Goal: Navigation & Orientation: Locate item on page

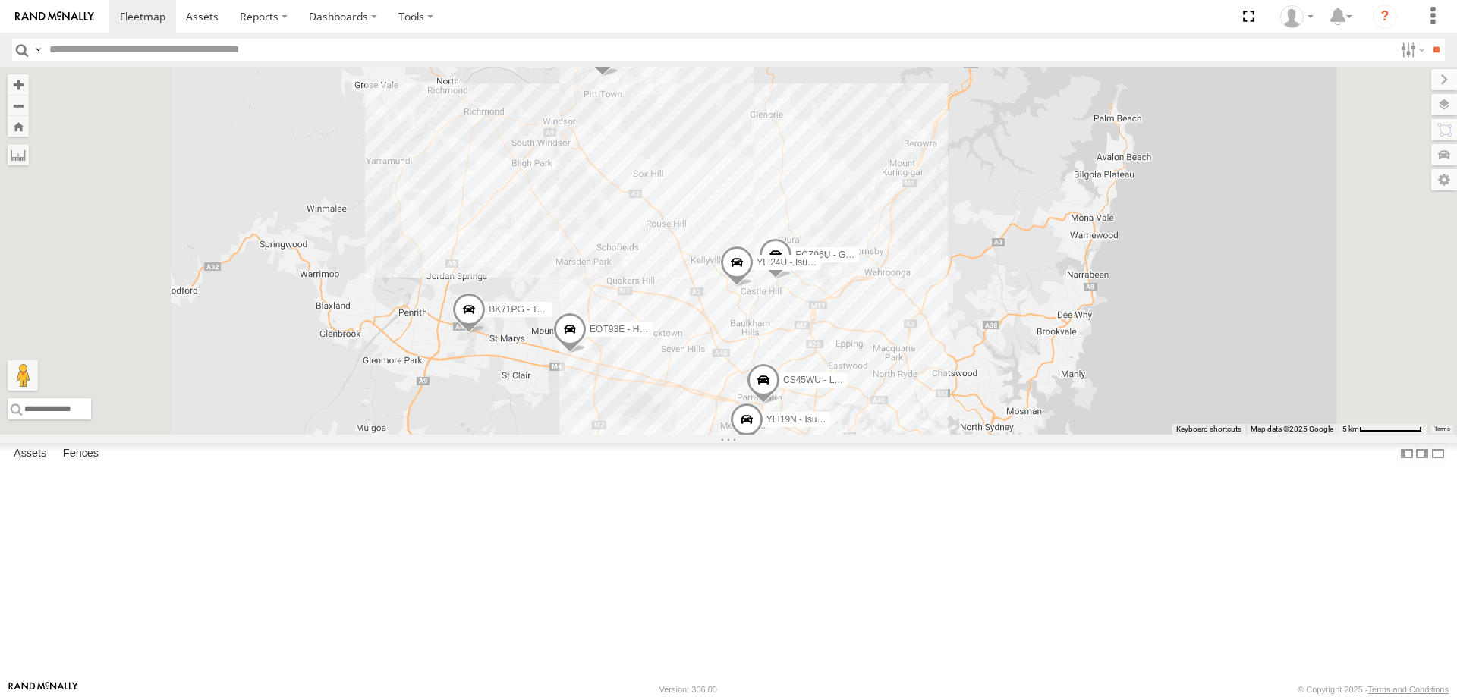
click at [486, 334] on span at bounding box center [468, 313] width 33 height 41
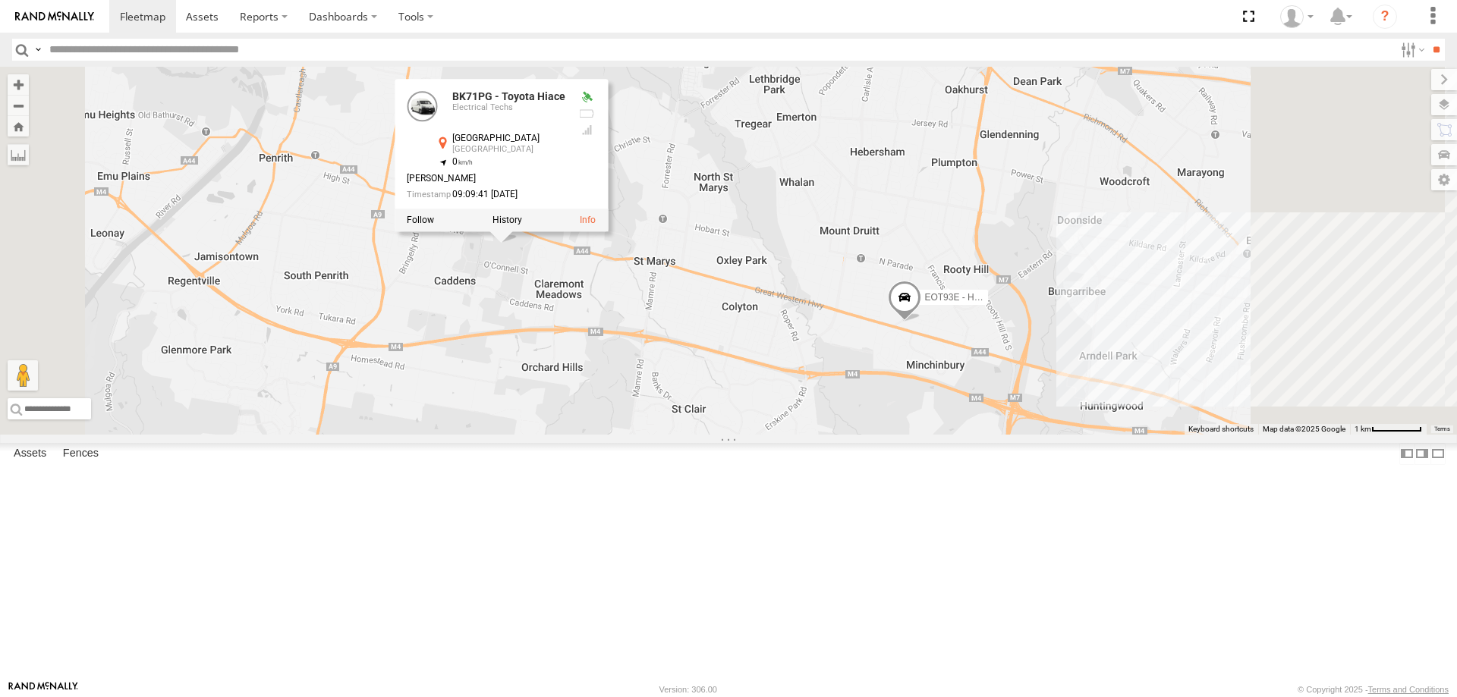
drag, startPoint x: 750, startPoint y: 363, endPoint x: 718, endPoint y: 389, distance: 41.5
click at [718, 389] on div "YLI19N - Isuzu DMAX ECZ96U - Great Wall EUX12C - Isuzu DMAX YLI24U - Isuzu D-MA…" at bounding box center [728, 251] width 1457 height 368
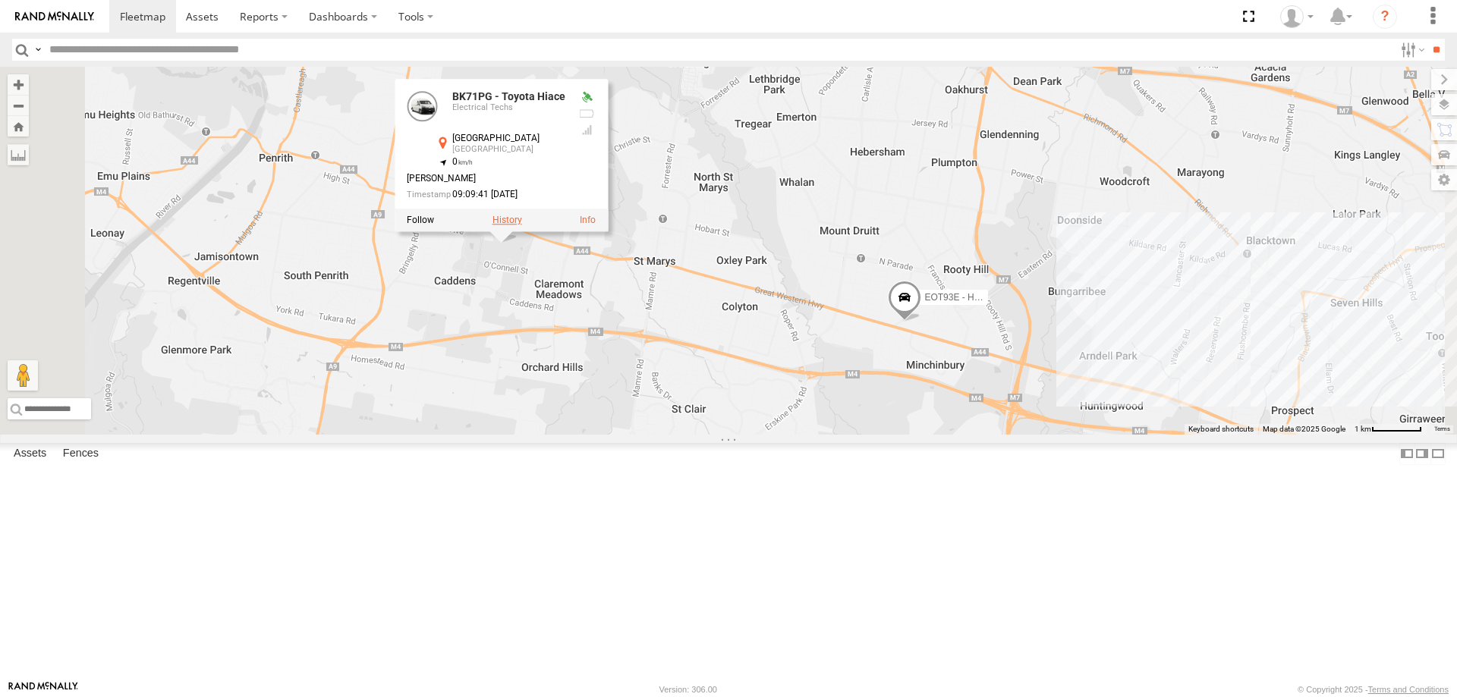
click at [522, 225] on label at bounding box center [508, 220] width 30 height 11
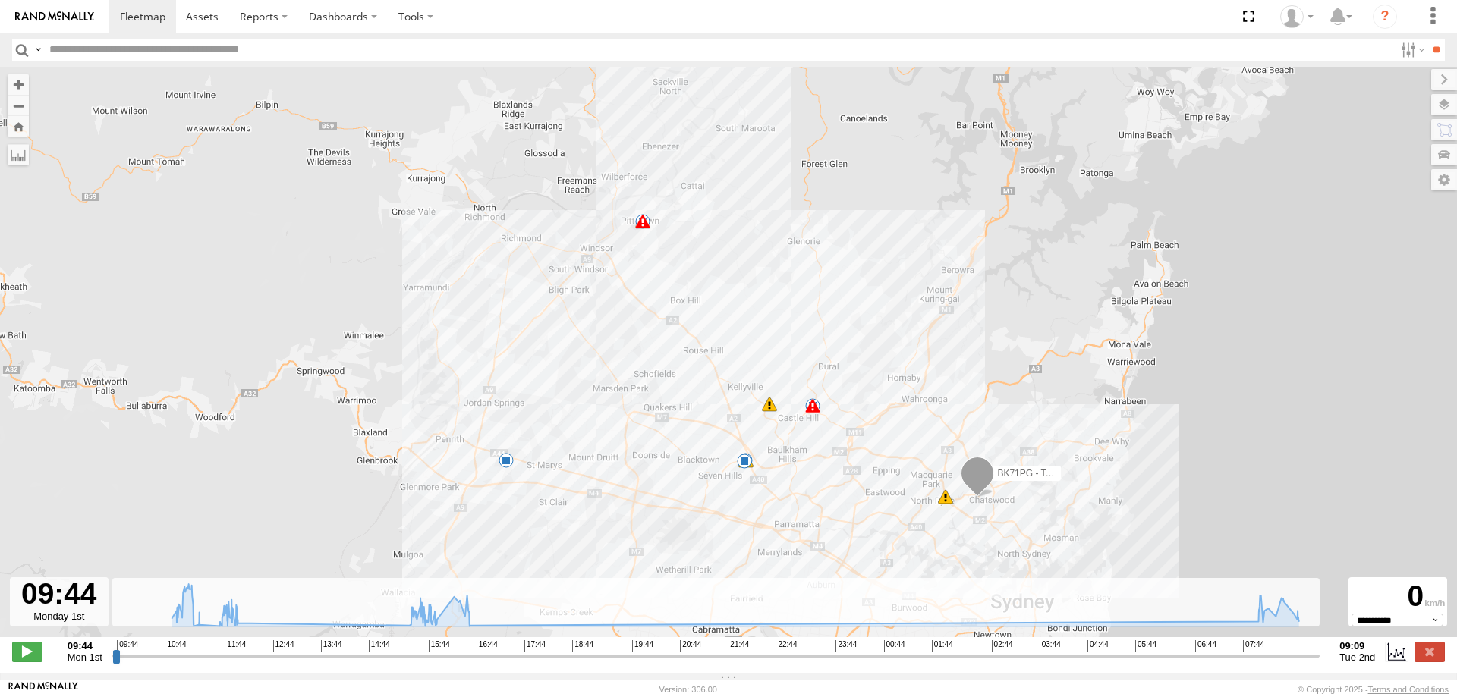
click at [112, 663] on input "range" at bounding box center [715, 656] width 1207 height 14
drag, startPoint x: 114, startPoint y: 663, endPoint x: 1667, endPoint y: 634, distance: 1553.1
type input "**********"
click at [1320, 649] on input "range" at bounding box center [715, 656] width 1207 height 14
click at [1425, 662] on label at bounding box center [1430, 652] width 30 height 20
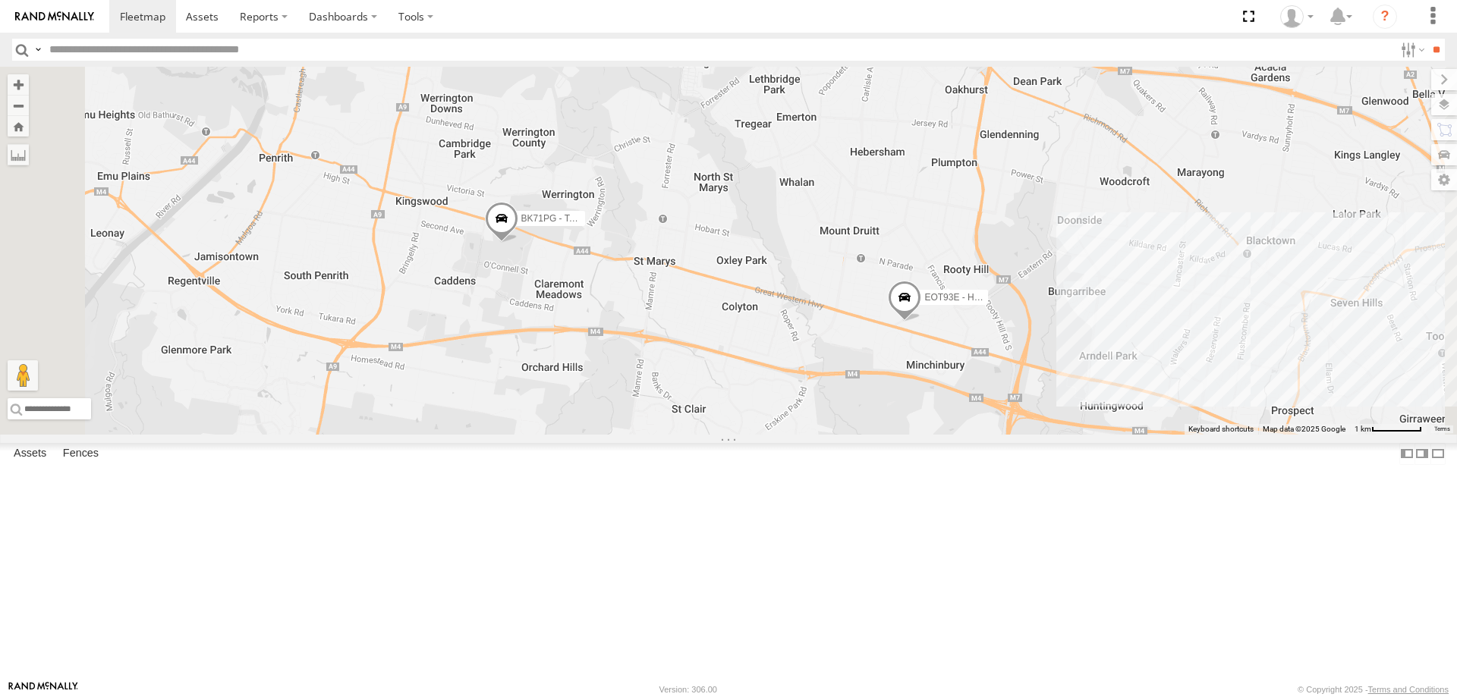
click at [585, 226] on label "BK71PG - Toyota Hiace" at bounding box center [547, 218] width 76 height 15
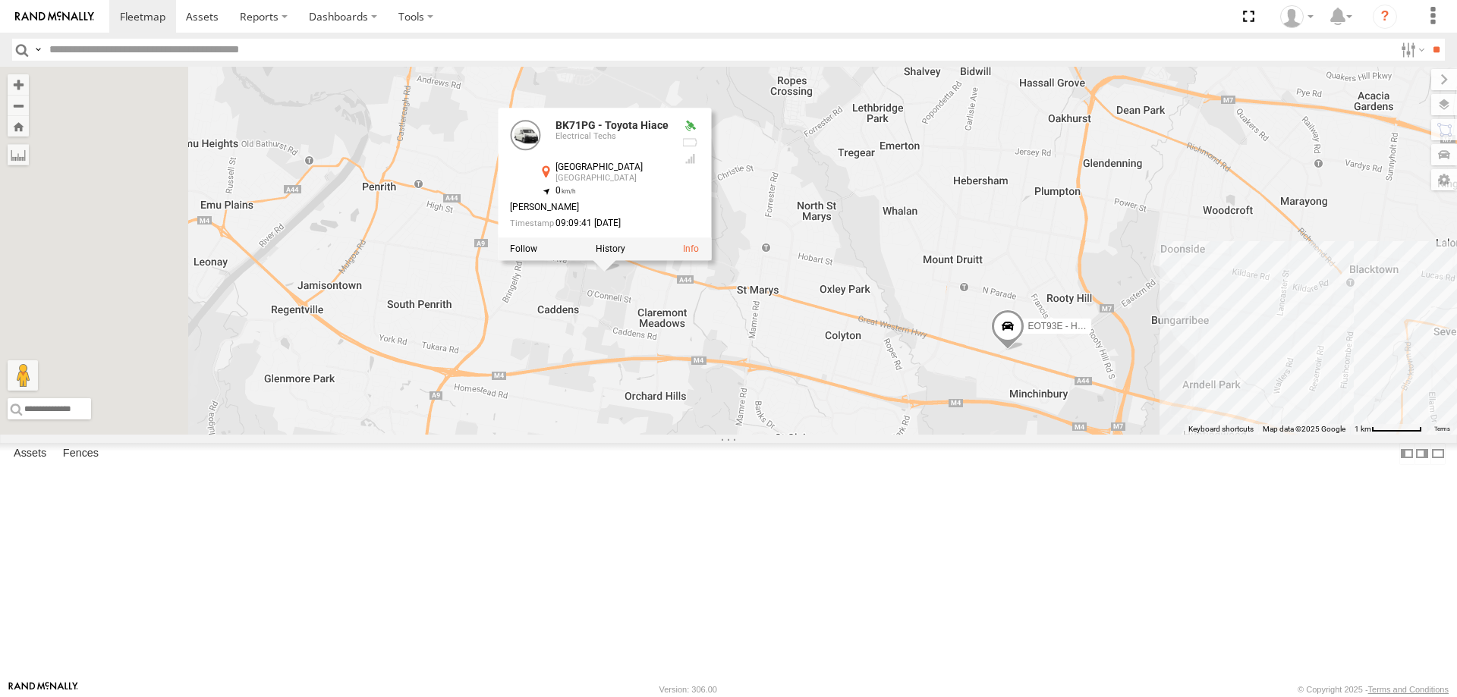
drag, startPoint x: 912, startPoint y: 448, endPoint x: 1032, endPoint y: 485, distance: 125.5
click at [1032, 435] on div "EOT93E - HiAce BK71PG - Toyota Hiace BK71PG - Toyota Hiace Electrical Techs [GE…" at bounding box center [728, 251] width 1457 height 368
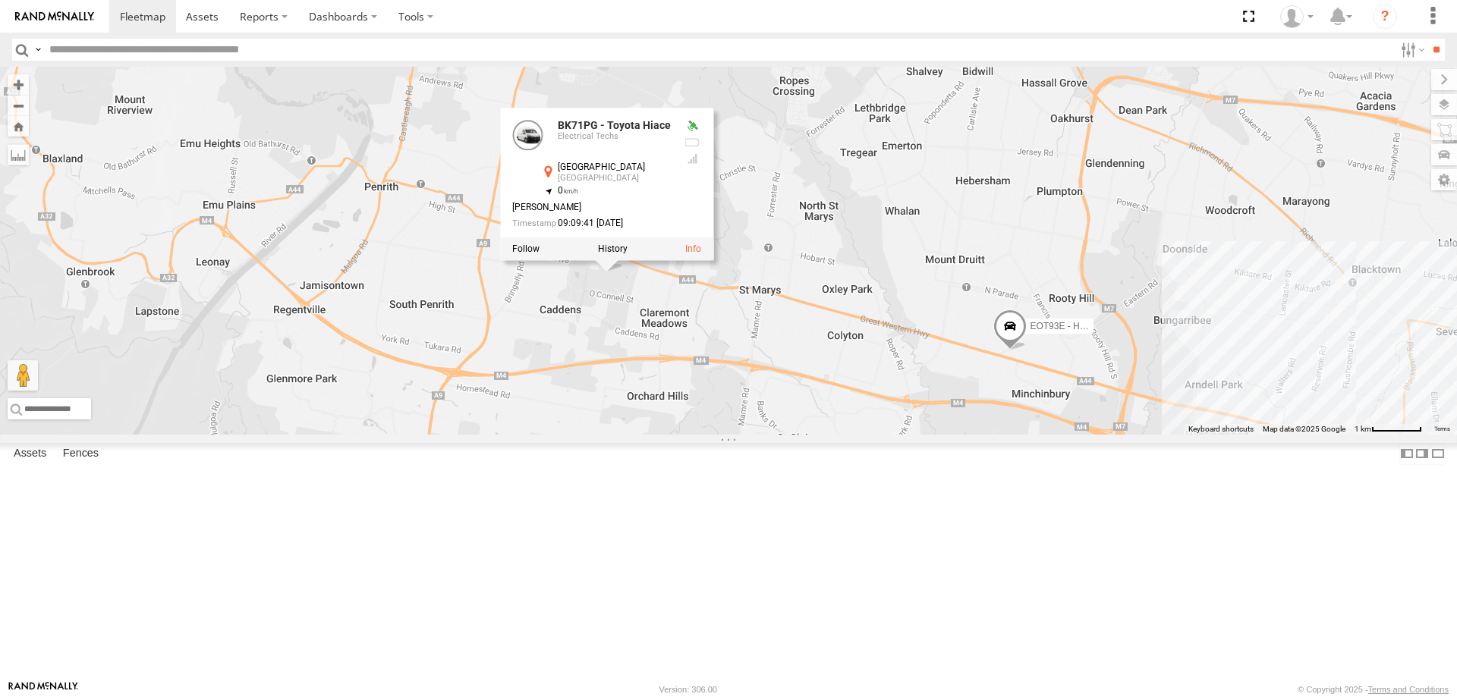
click at [795, 420] on div "EOT93E - HiAce BK71PG - Toyota Hiace BK71PG - Toyota Hiace Electrical Techs [GE…" at bounding box center [728, 251] width 1457 height 368
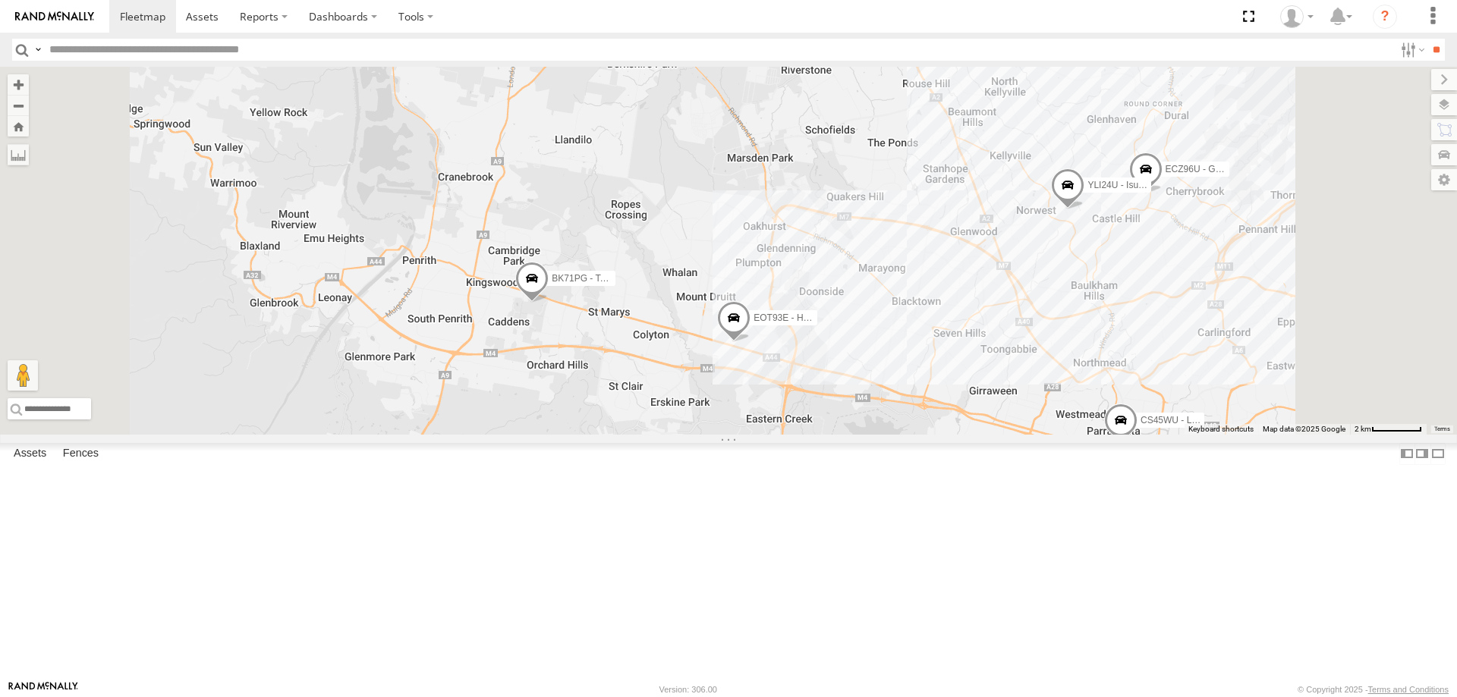
drag, startPoint x: 773, startPoint y: 337, endPoint x: 782, endPoint y: 506, distance: 169.4
click at [782, 435] on div "YLI19N - Isuzu DMAX ECZ96U - Great Wall YLI24U - Isuzu D-MAX CS45WU - LDV EOT93…" at bounding box center [728, 251] width 1457 height 368
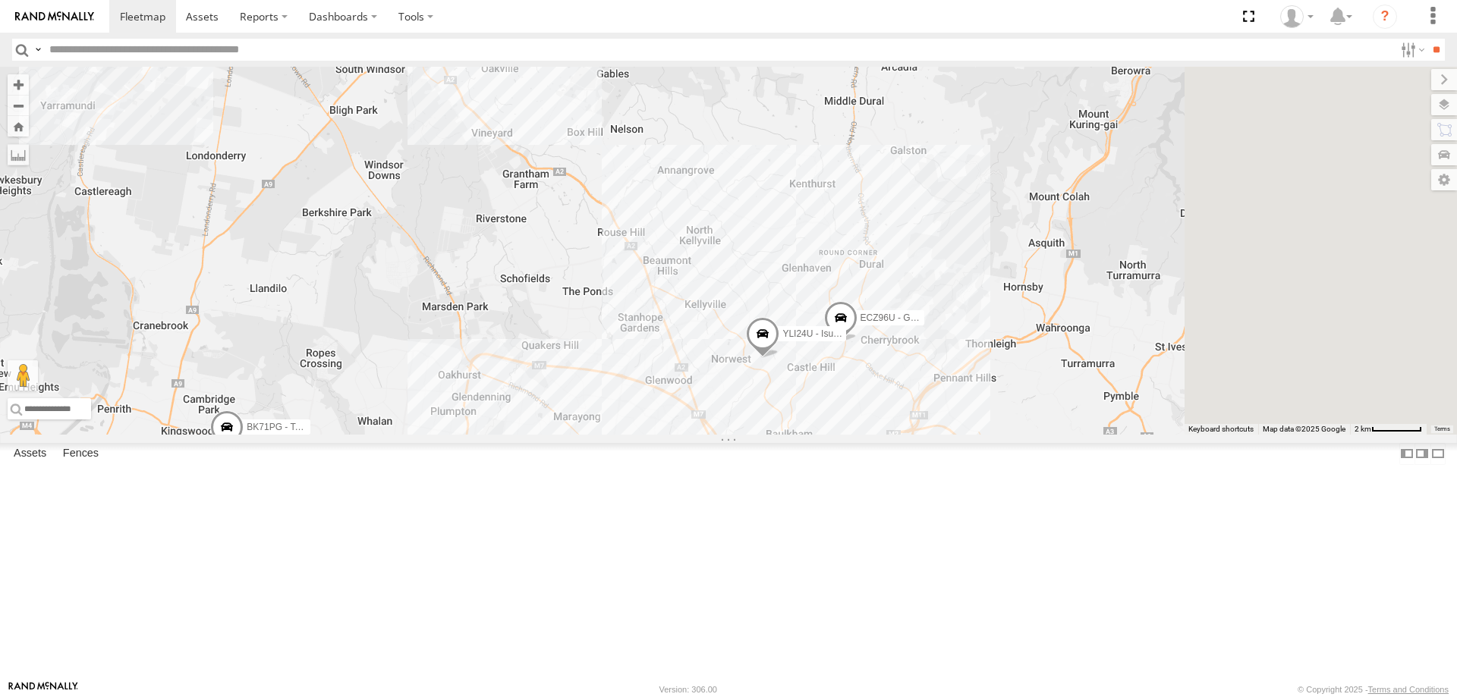
drag, startPoint x: 813, startPoint y: 423, endPoint x: 767, endPoint y: 422, distance: 46.3
click at [767, 422] on div "YLI19N - Isuzu DMAX ECZ96U - Great Wall YLI24U - Isuzu D-MAX CS45WU - LDV EOT93…" at bounding box center [728, 251] width 1457 height 368
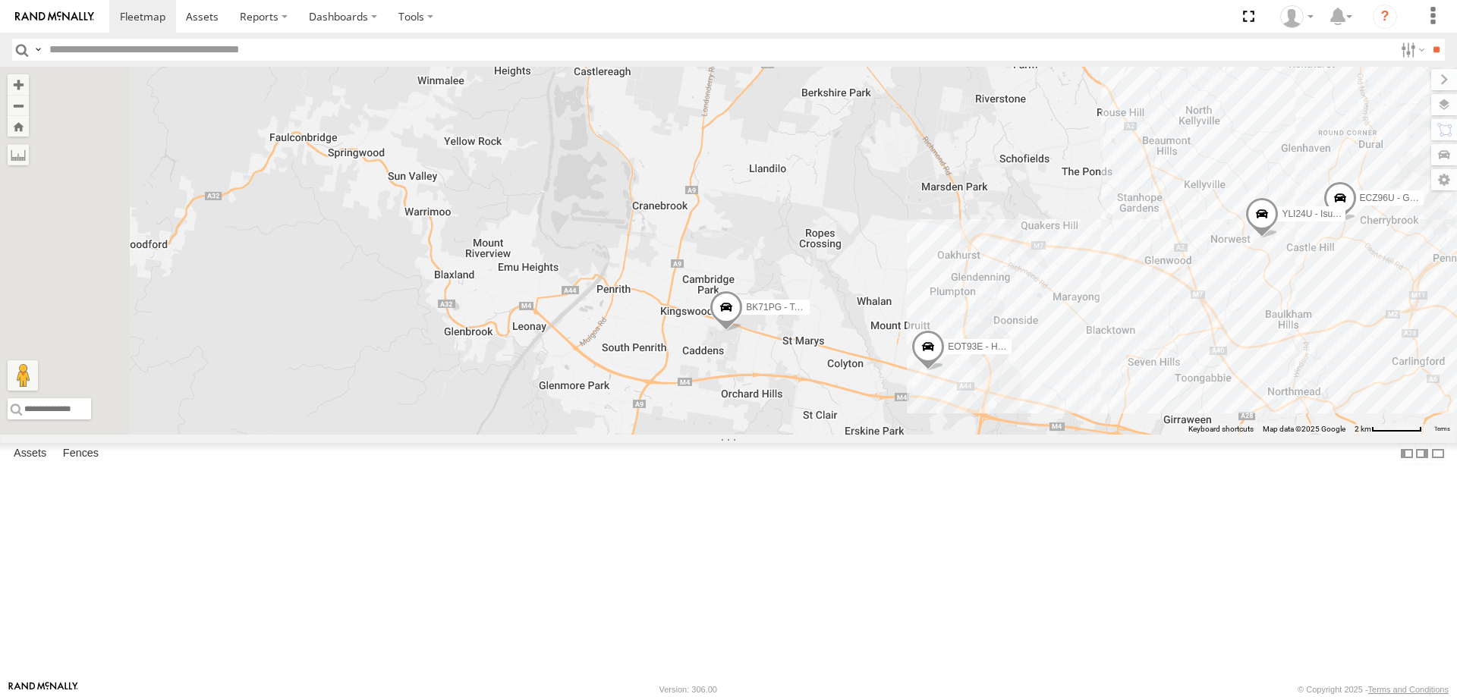
drag, startPoint x: 666, startPoint y: 427, endPoint x: 1243, endPoint y: 315, distance: 588.2
click at [1243, 315] on div "YLI19N - Isuzu DMAX ECZ96U - Great Wall YLI24U - Isuzu D-MAX CS45WU - LDV EOT93…" at bounding box center [728, 251] width 1457 height 368
click at [743, 332] on span at bounding box center [726, 311] width 33 height 41
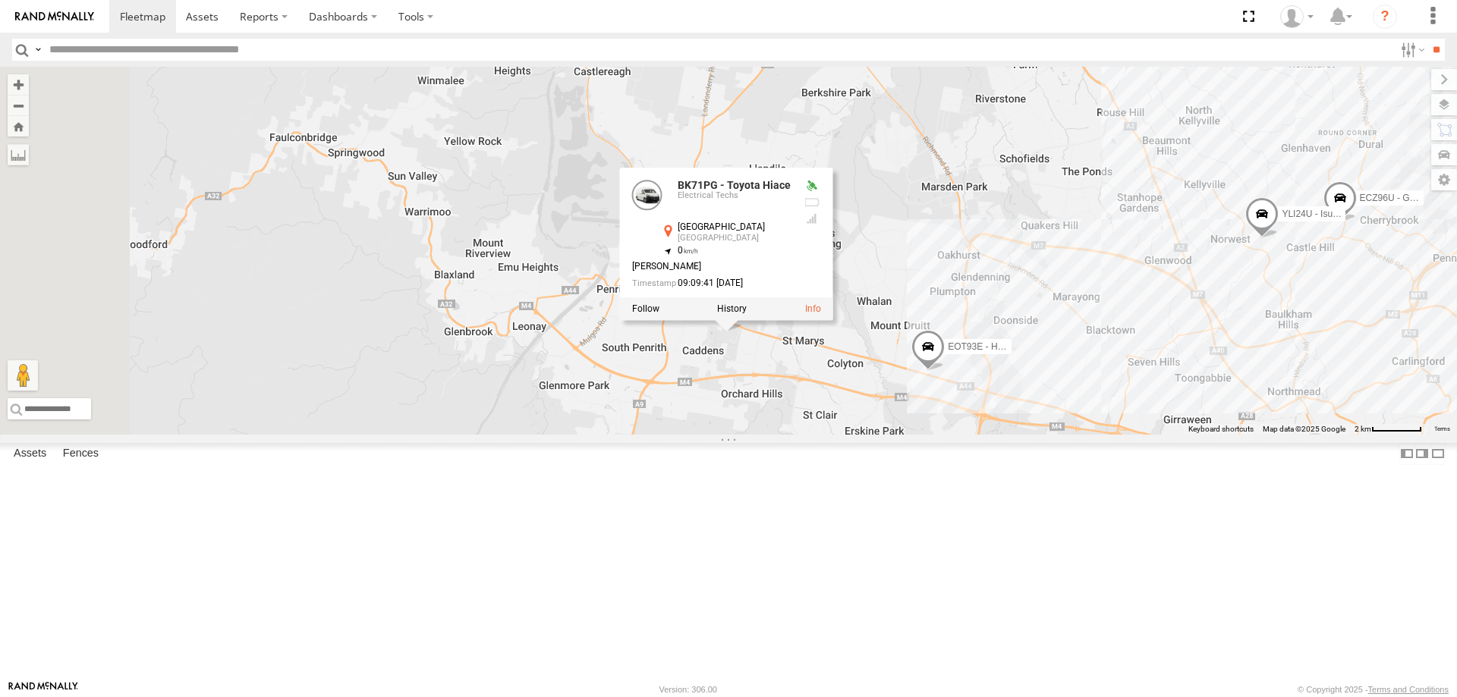
click at [1323, 435] on div "YLI19N - Isuzu DMAX ECZ96U - Great Wall YLI24U - Isuzu D-MAX CS45WU - LDV EOT93…" at bounding box center [728, 251] width 1457 height 368
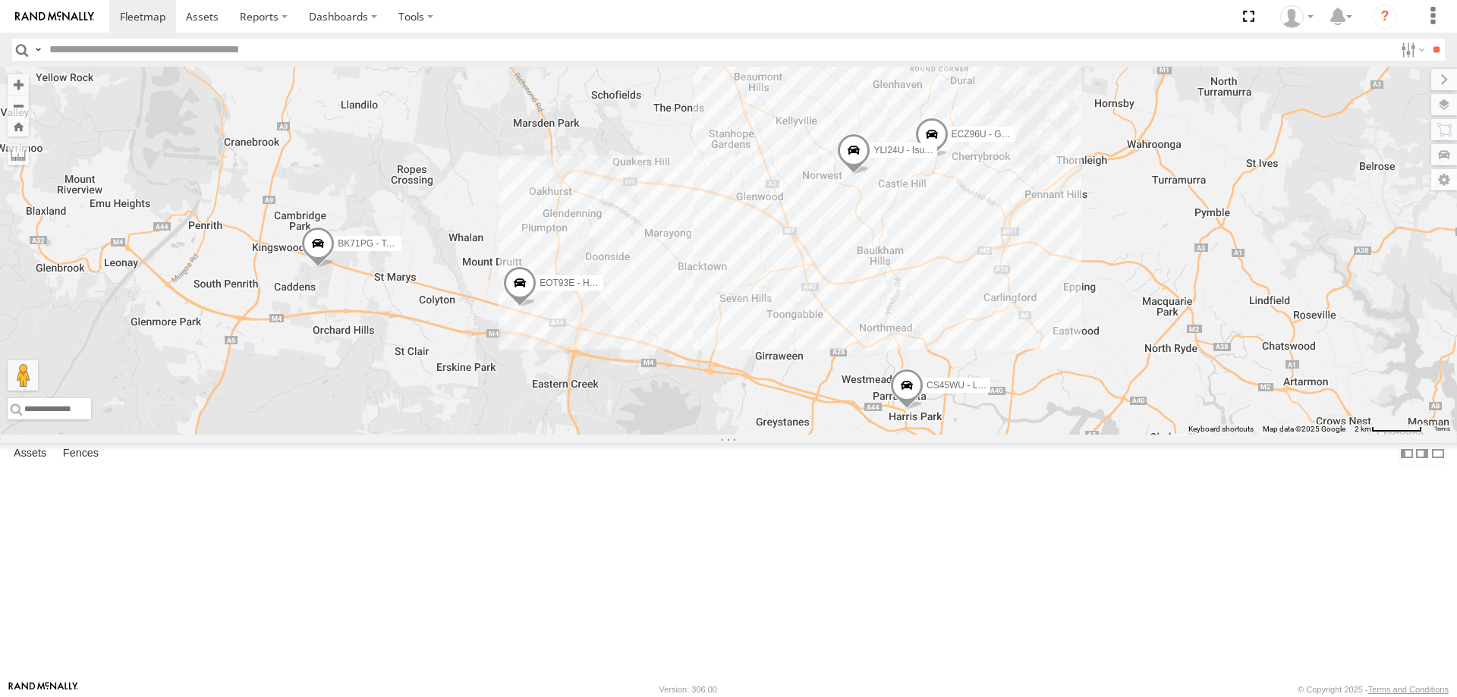
drag, startPoint x: 1323, startPoint y: 462, endPoint x: 911, endPoint y: 398, distance: 416.3
click at [911, 398] on div "YLI19N - Isuzu DMAX ECZ96U - Great Wall YLI24U - Isuzu D-MAX CS45WU - LDV EOT93…" at bounding box center [728, 251] width 1457 height 368
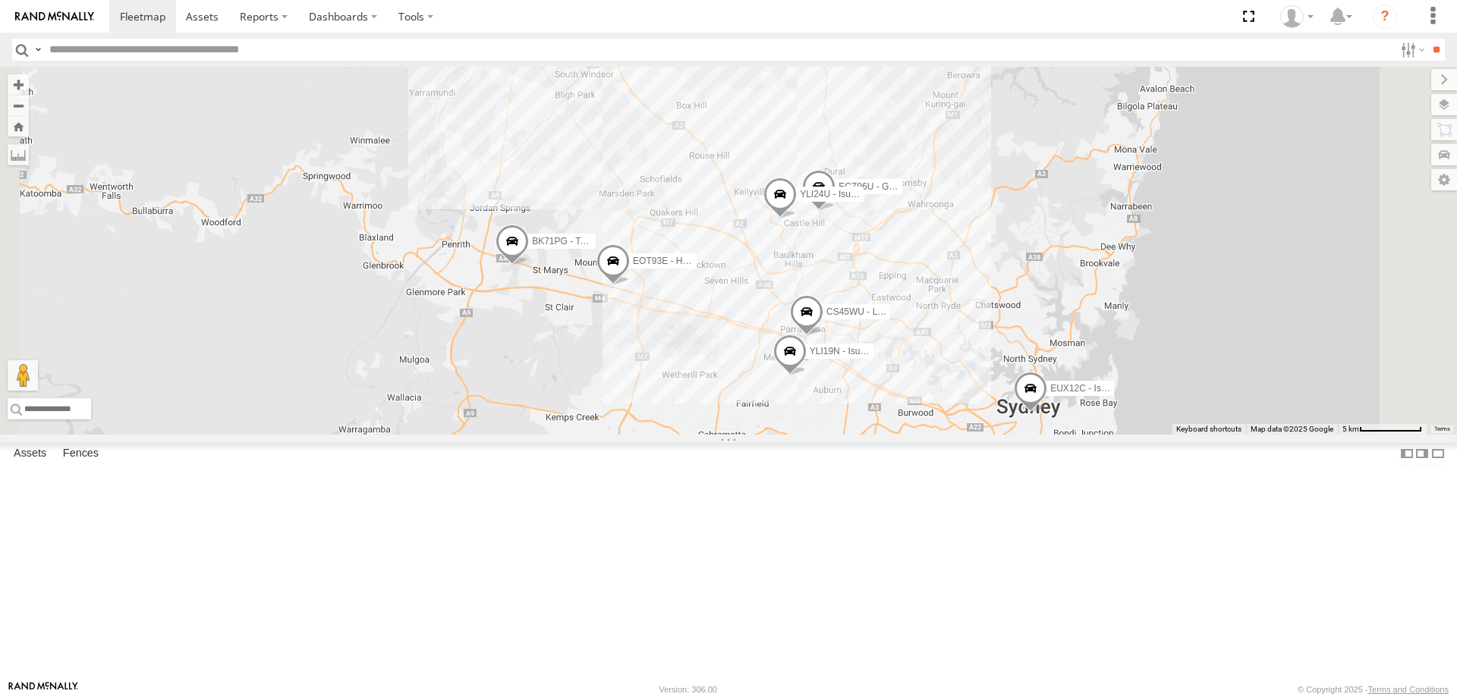
click at [529, 266] on span at bounding box center [512, 245] width 33 height 41
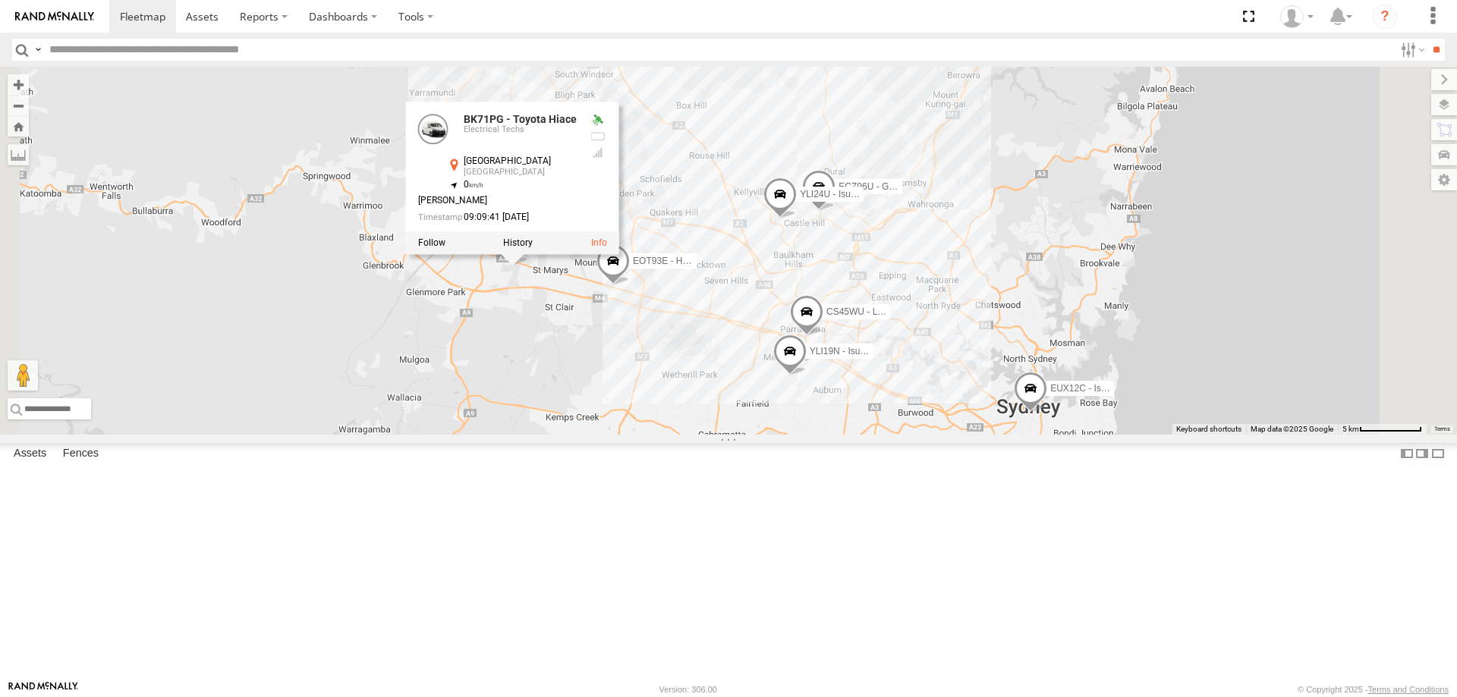
click at [947, 390] on div "YLI19N - Isuzu DMAX ECZ96U - Great Wall EUX12C - Isuzu DMAX YLI24U - Isuzu D-MA…" at bounding box center [728, 251] width 1457 height 368
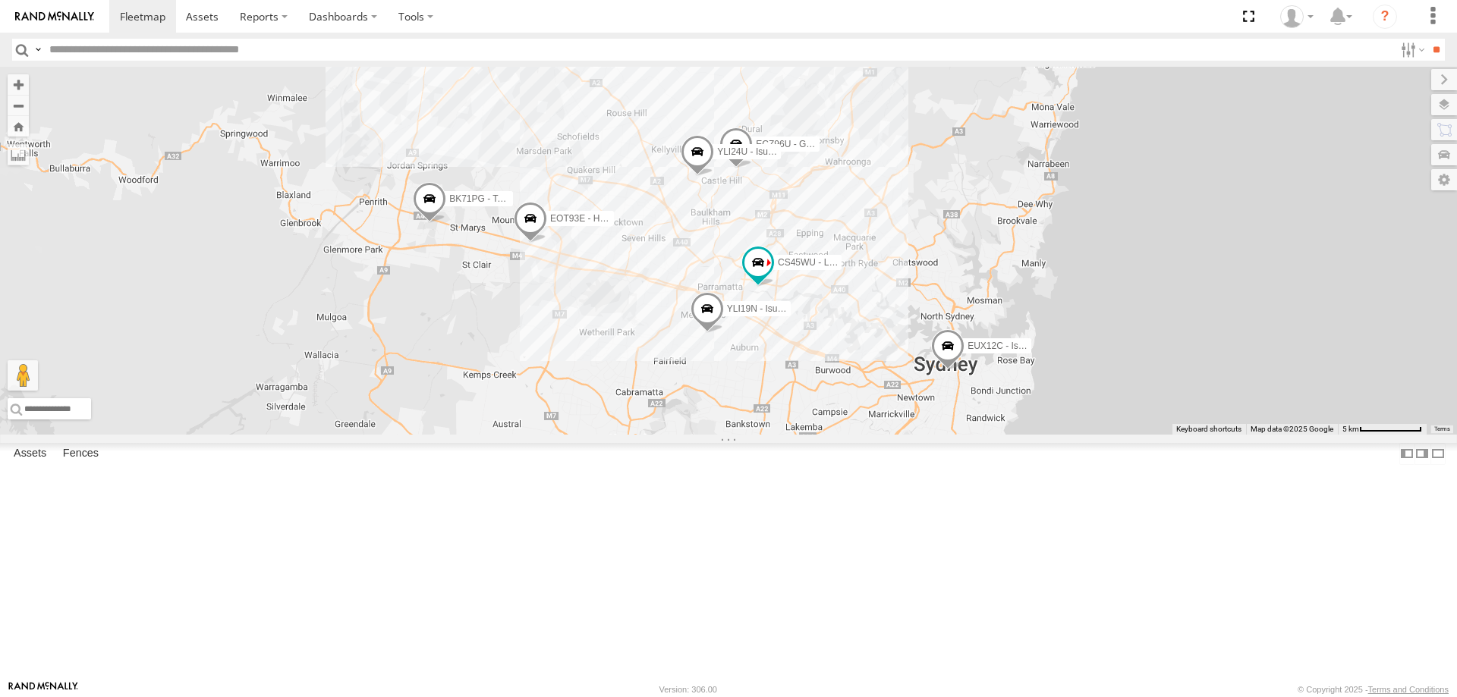
drag, startPoint x: 1157, startPoint y: 370, endPoint x: 1110, endPoint y: 279, distance: 103.5
click at [1110, 279] on div "YLI19N - Isuzu DMAX ECZ96U - Great Wall EUX12C - Isuzu DMAX YLI24U - Isuzu D-MA…" at bounding box center [728, 251] width 1457 height 368
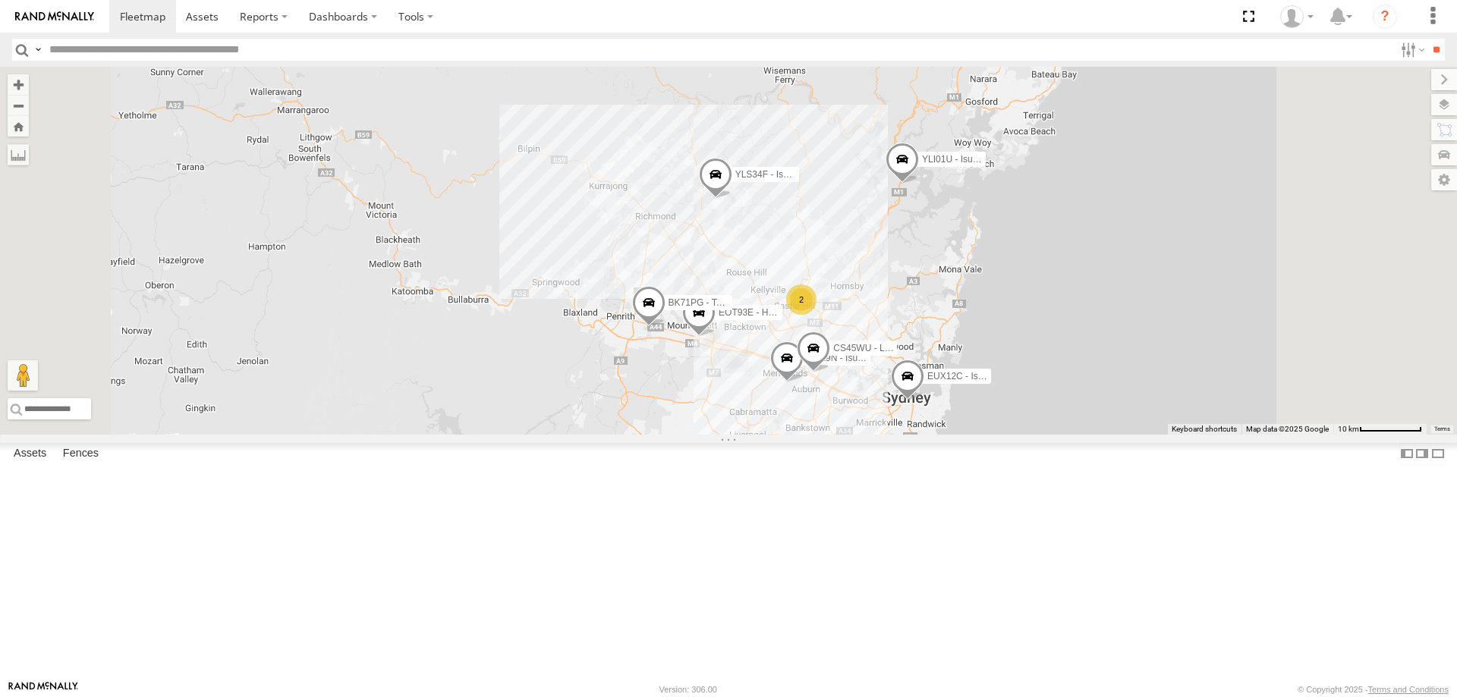
click at [830, 373] on span at bounding box center [813, 352] width 33 height 41
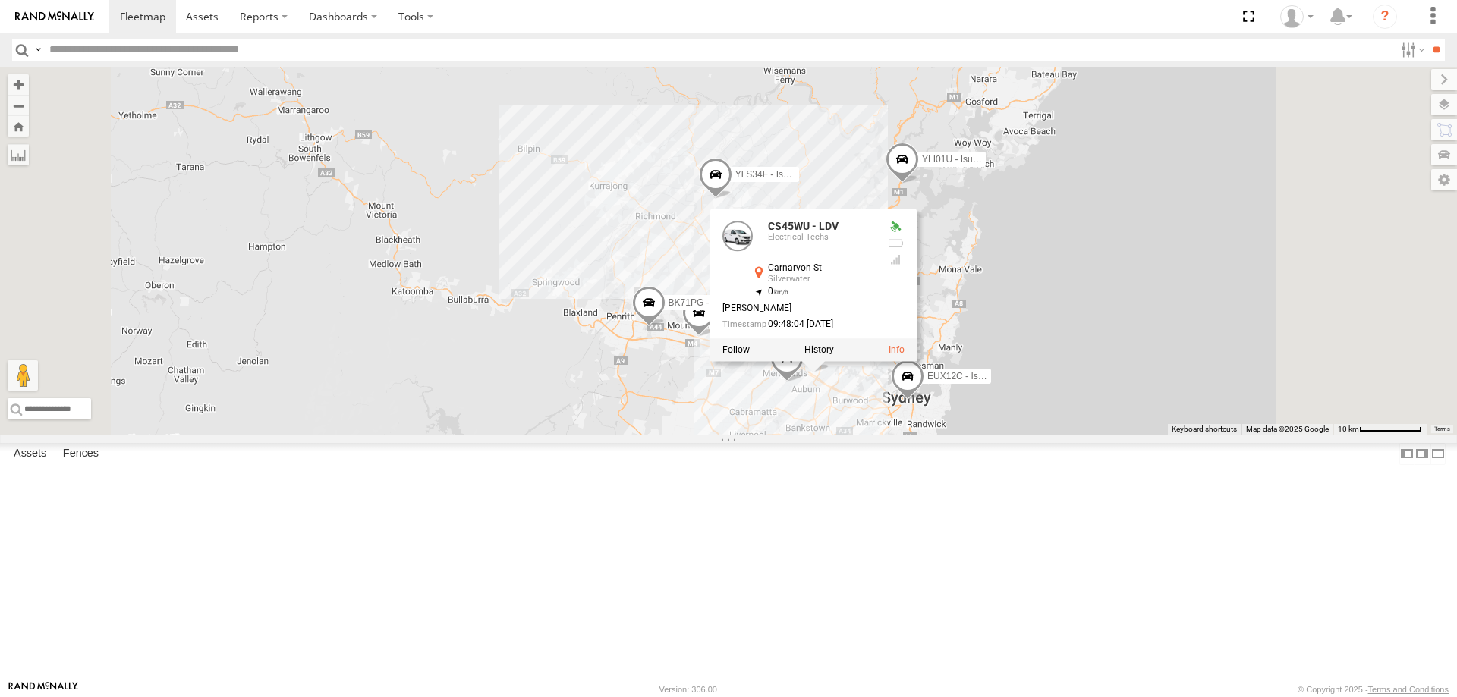
click at [955, 435] on div "EUX12C - Isuzu DMAX EOT93E - HiAce YLI01U - Isuzu DMAX BK71PG - Toyota Hiace YL…" at bounding box center [728, 251] width 1457 height 368
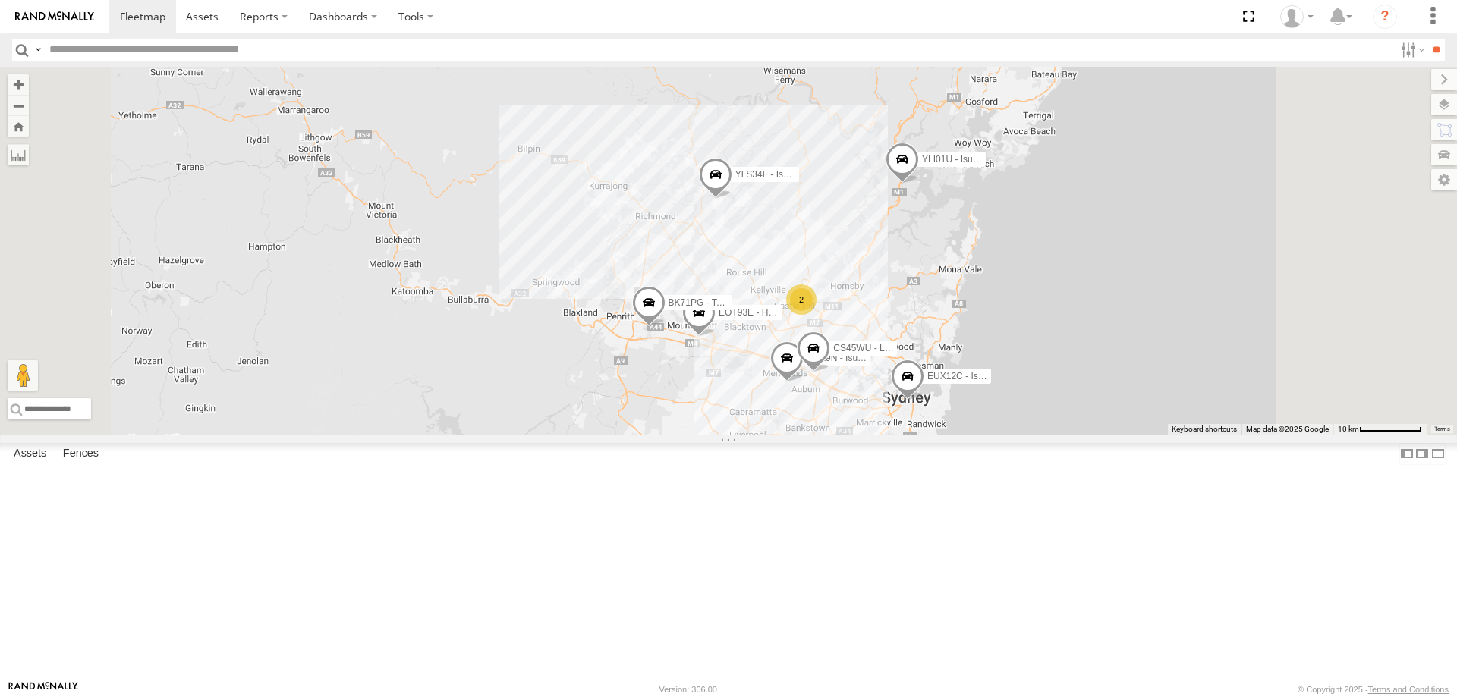
click at [804, 382] on span at bounding box center [786, 361] width 33 height 41
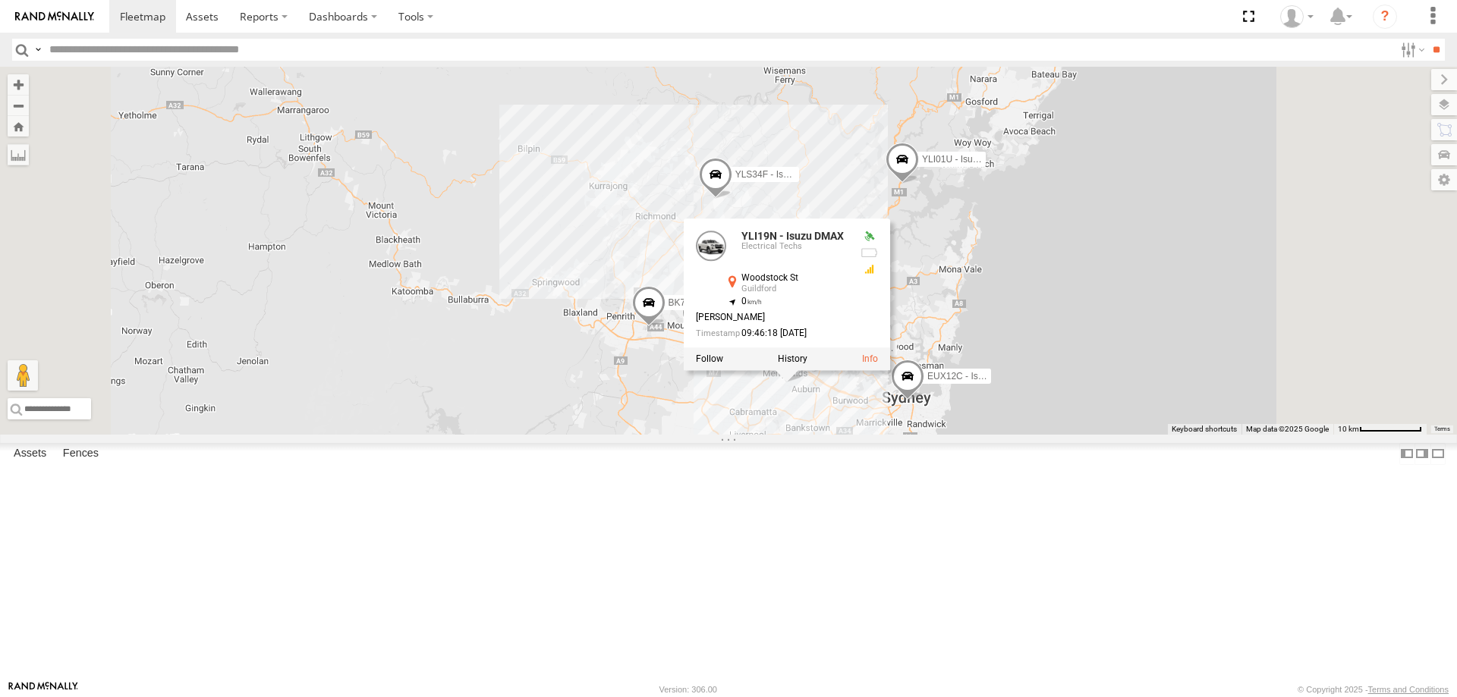
click at [922, 435] on div "EUX12C - Isuzu DMAX EOT93E - HiAce YLI01U - Isuzu DMAX BK71PG - Toyota Hiace YL…" at bounding box center [728, 251] width 1457 height 368
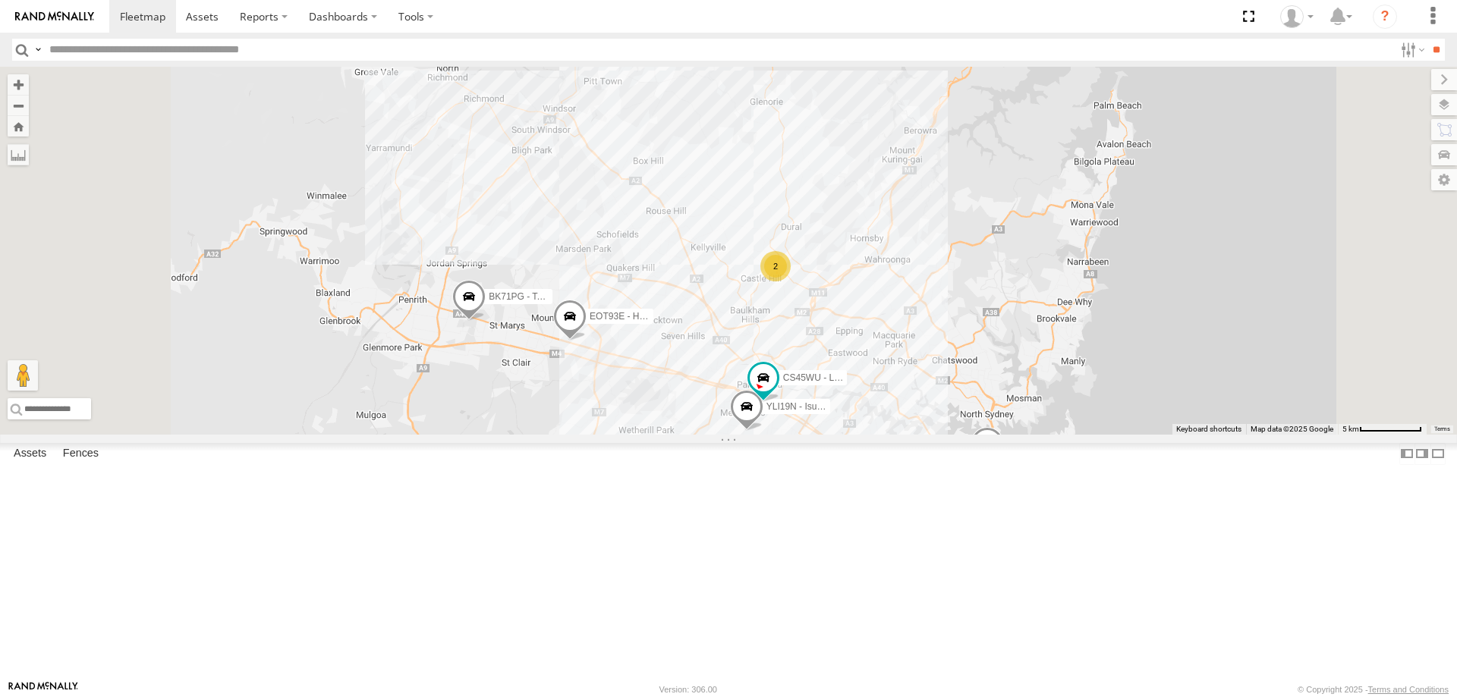
click at [486, 321] on span at bounding box center [468, 300] width 33 height 41
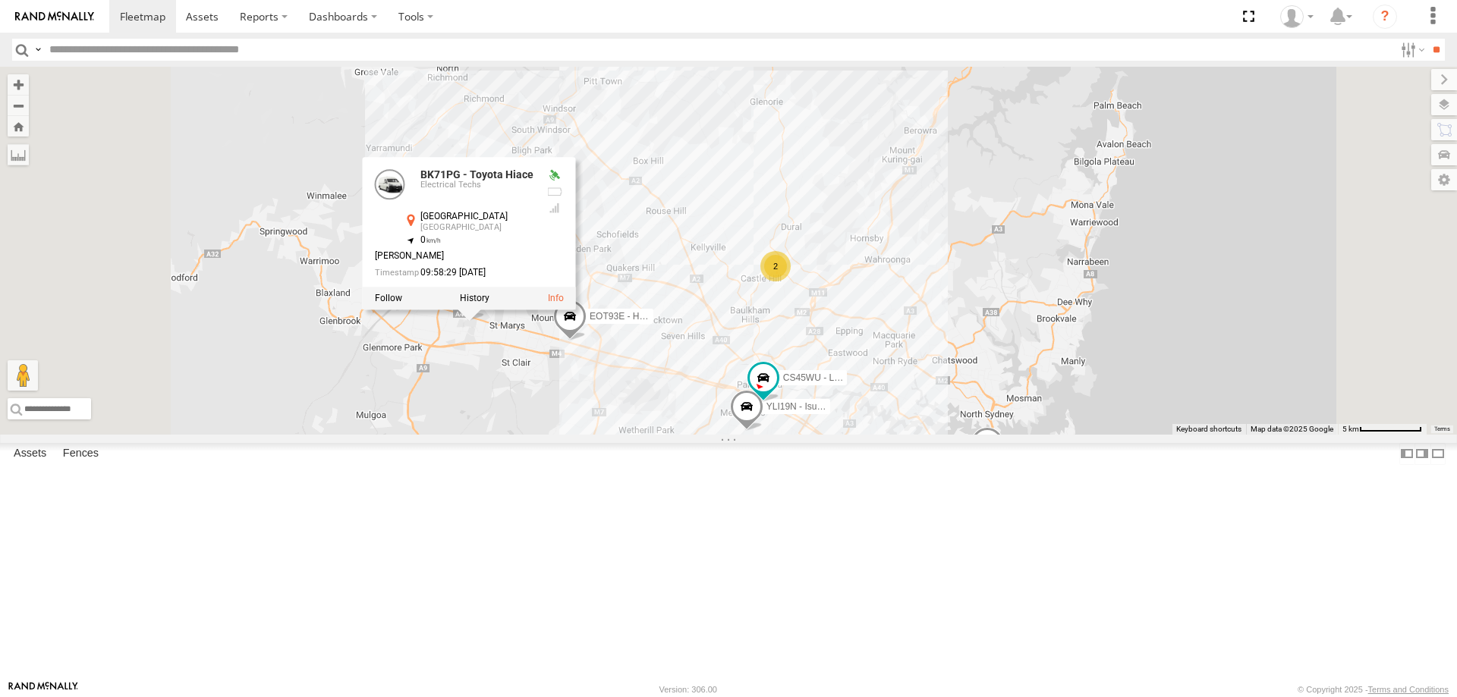
click at [696, 435] on div "YLI19N - Isuzu DMAX 2 EUX12C - Isuzu DMAX CS45WU - LDV EOT93E - HiAce YLI01U - …" at bounding box center [728, 251] width 1457 height 368
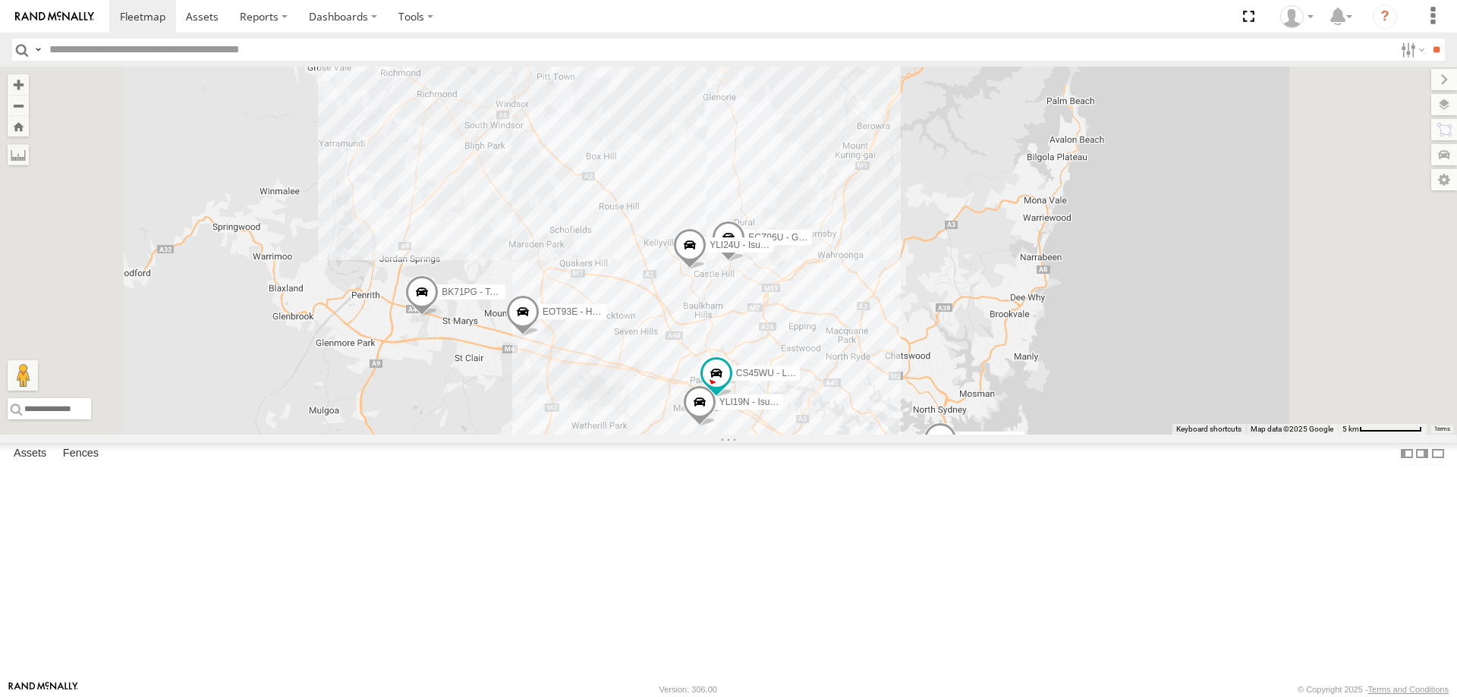
drag, startPoint x: 848, startPoint y: 338, endPoint x: 802, endPoint y: 342, distance: 45.7
click at [802, 342] on div "YLI19N - Isuzu DMAX EUX12C - Isuzu DMAX CS45WU - LDV EOT93E - HiAce YLI01U - Is…" at bounding box center [728, 251] width 1457 height 368
click at [572, 59] on span at bounding box center [555, 38] width 33 height 41
click at [734, 248] on div "YLI19N - Isuzu DMAX EUX12C - Isuzu DMAX CS45WU - LDV EOT93E - HiAce YLI01U - Is…" at bounding box center [728, 251] width 1457 height 368
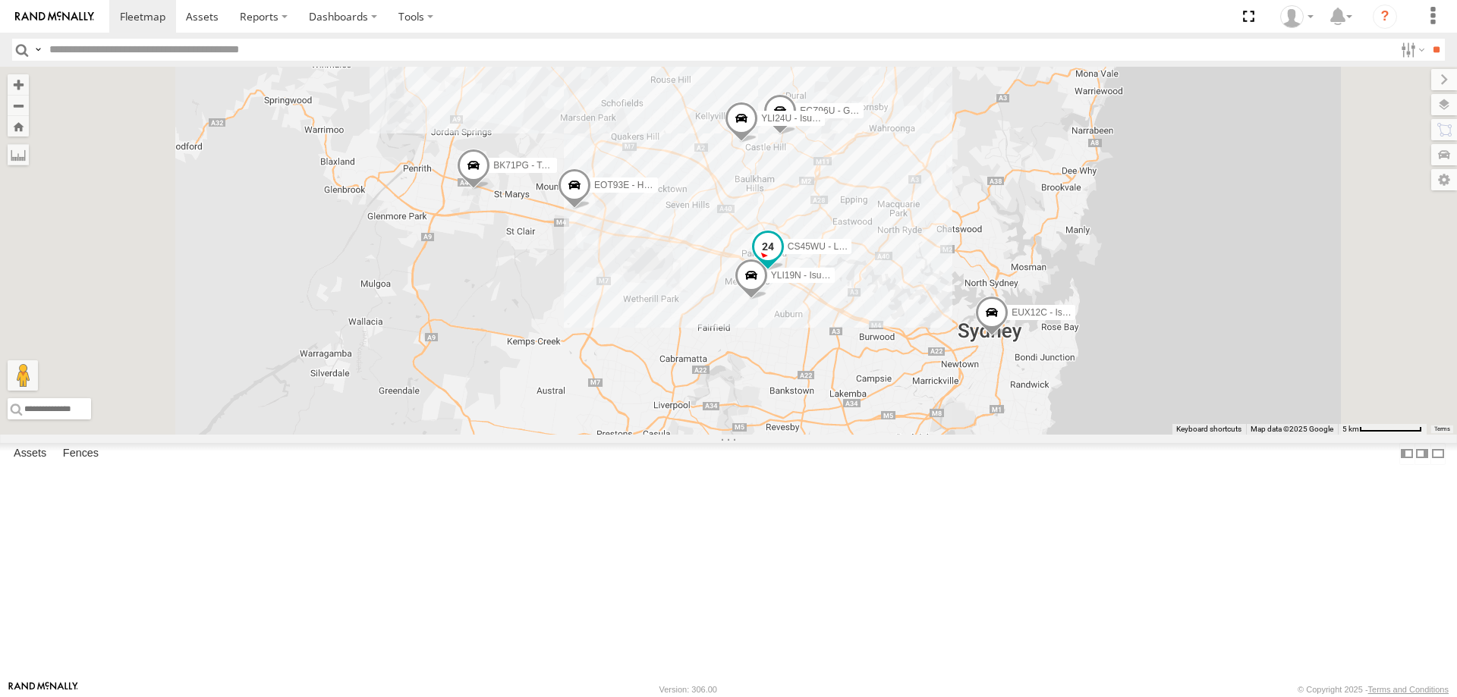
click at [782, 260] on span at bounding box center [767, 246] width 27 height 27
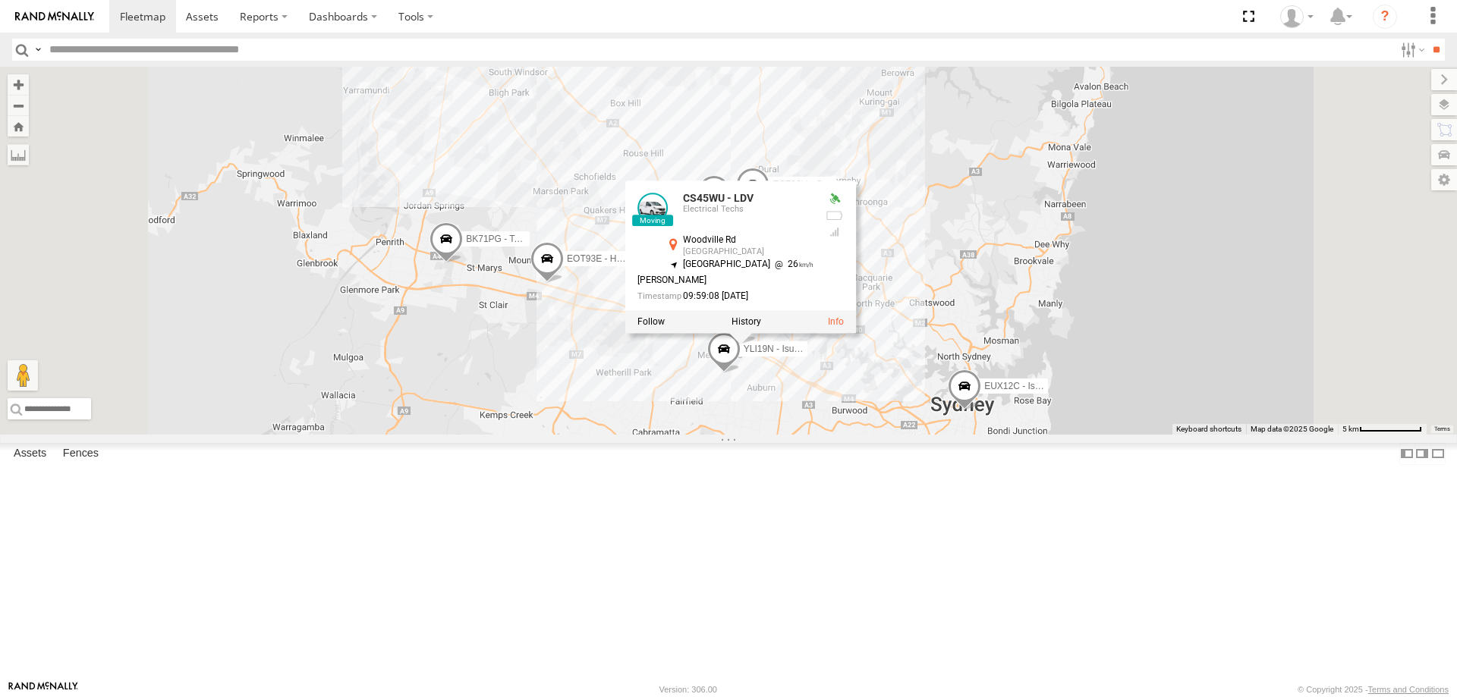
drag, startPoint x: 1134, startPoint y: 274, endPoint x: 1095, endPoint y: 405, distance: 136.2
click at [1095, 405] on div "EUX12C - Isuzu DMAX EOT93E - HiAce YLI01U - Isuzu DMAX BK71PG - Toyota Hiace YL…" at bounding box center [728, 251] width 1457 height 368
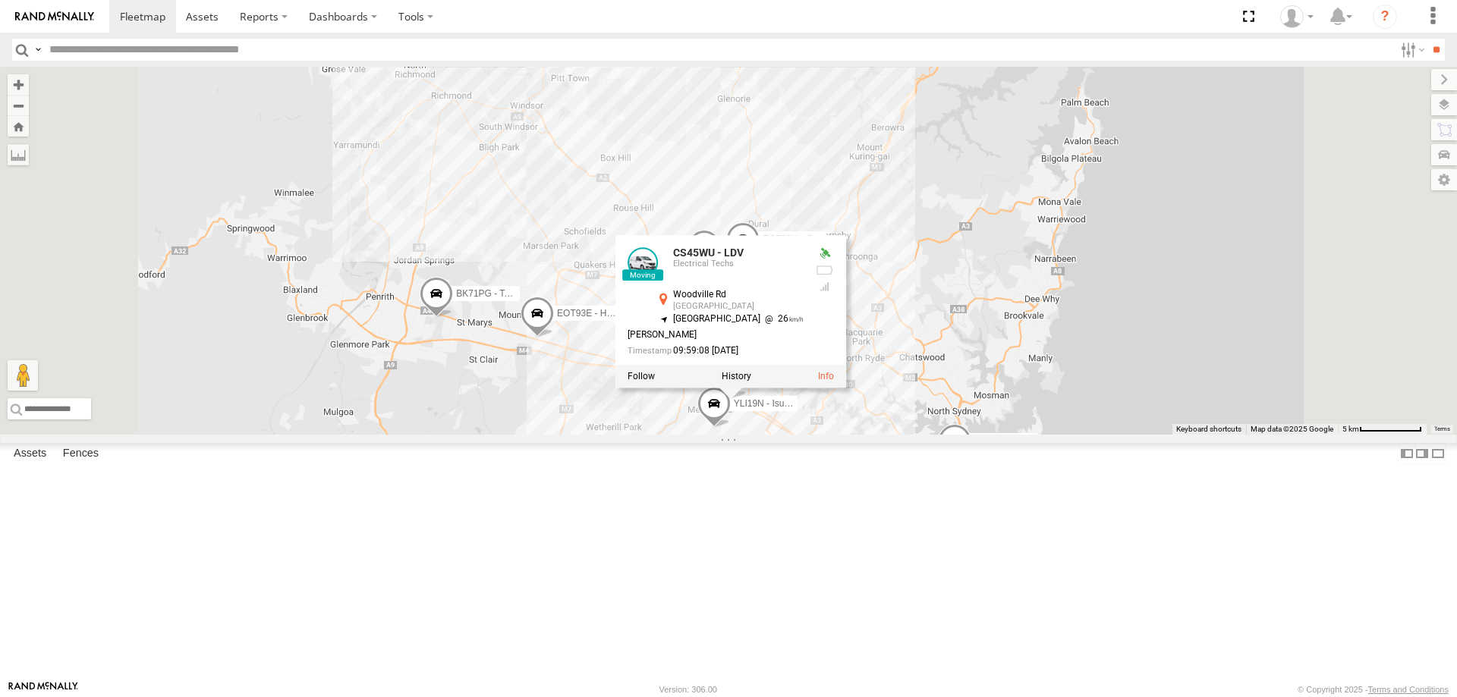
click at [1095, 401] on div "EUX12C - Isuzu DMAX EOT93E - HiAce YLI01U - Isuzu DMAX BK71PG - Toyota Hiace YL…" at bounding box center [728, 251] width 1457 height 368
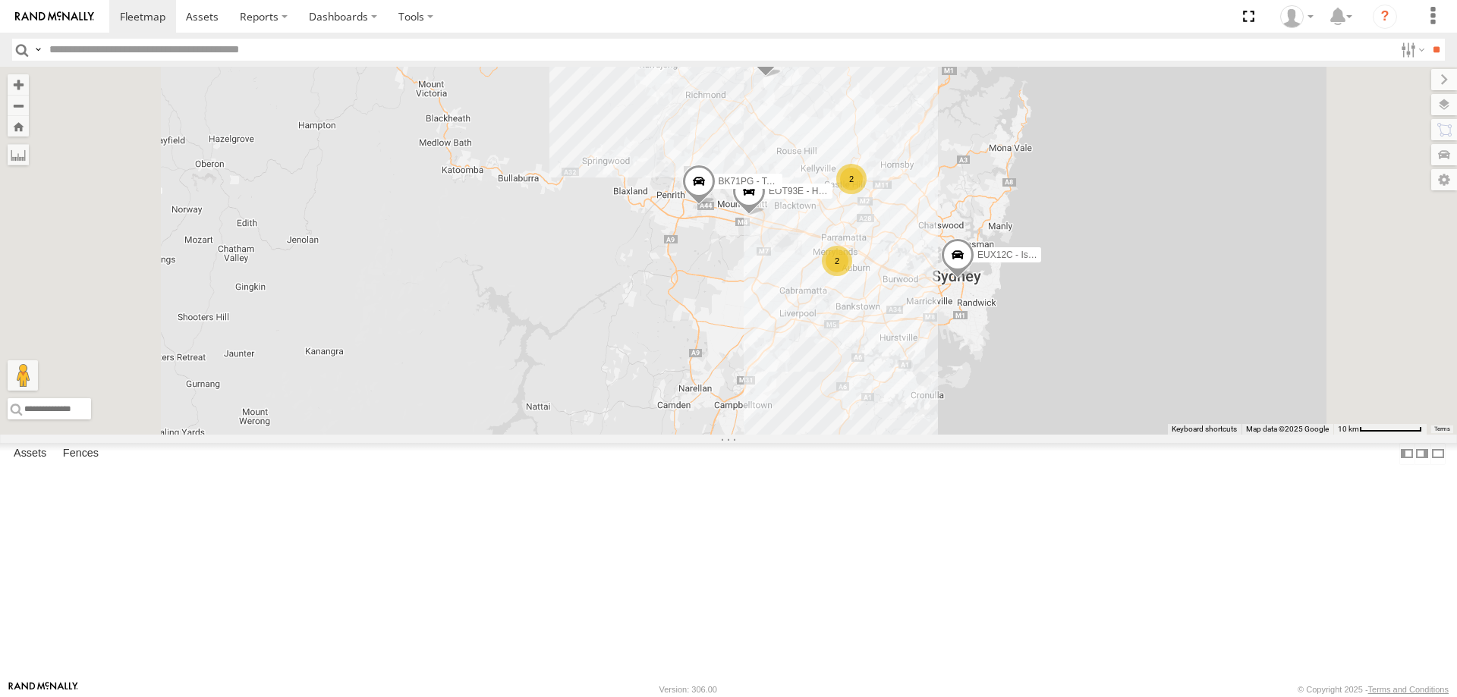
click at [867, 194] on div "2" at bounding box center [851, 179] width 30 height 30
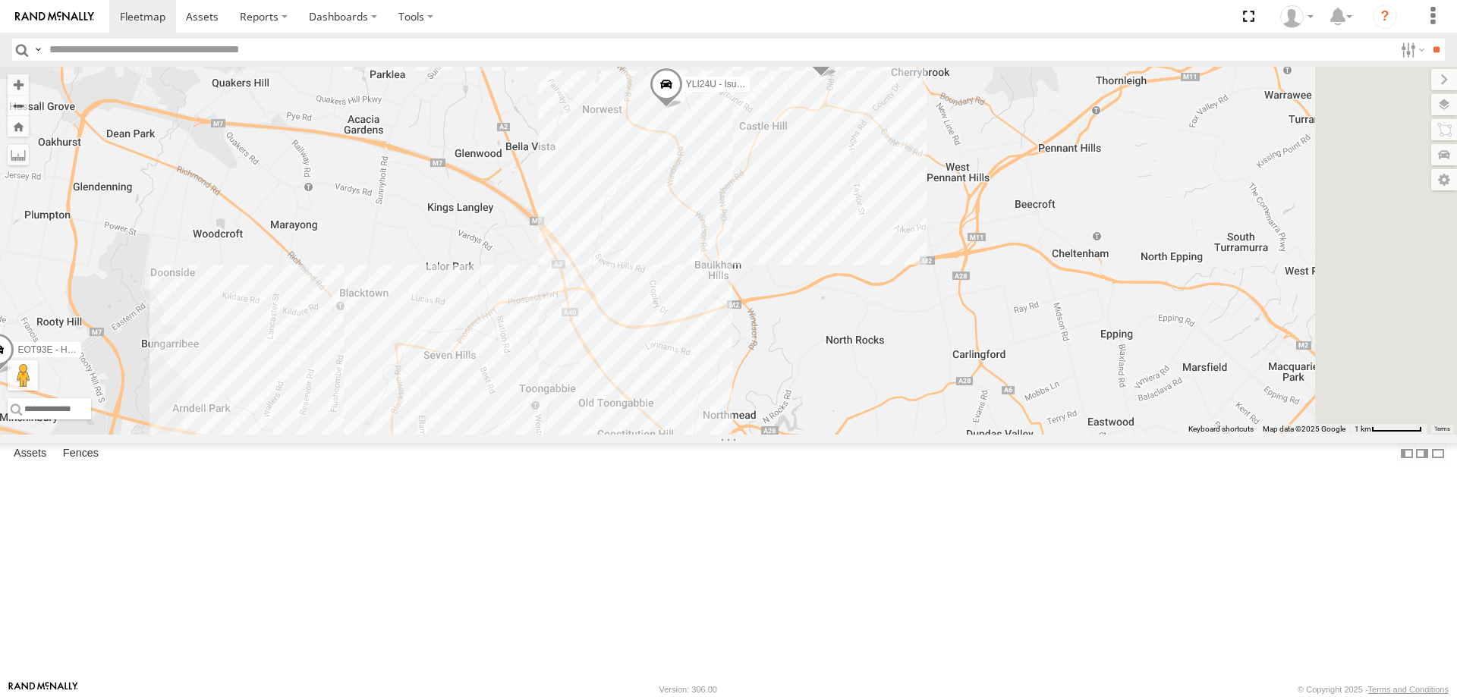
drag, startPoint x: 999, startPoint y: 626, endPoint x: 893, endPoint y: 378, distance: 270.0
click at [895, 379] on div "EUX12C - Isuzu DMAX EOT93E - HiAce YLI01U - Isuzu DMAX BK71PG - Toyota Hiace YL…" at bounding box center [728, 251] width 1457 height 368
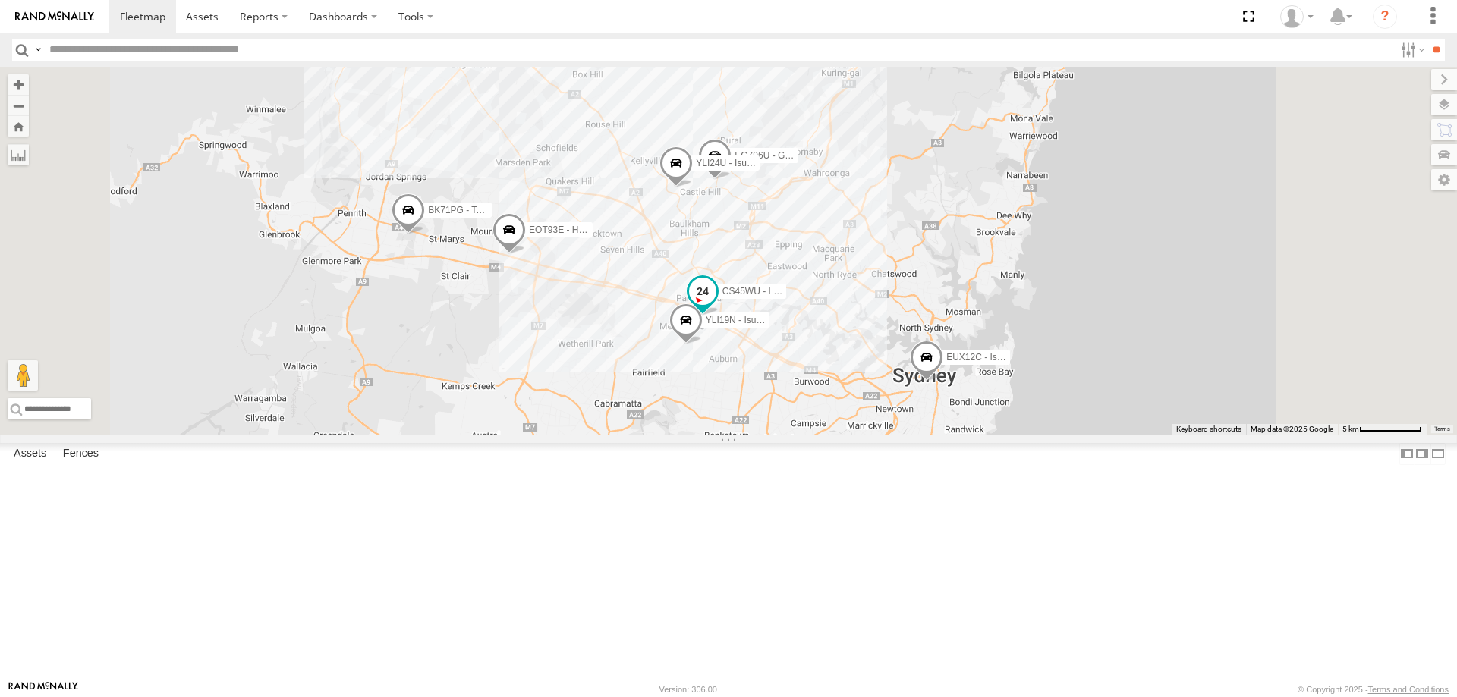
click at [716, 305] on span at bounding box center [702, 291] width 27 height 27
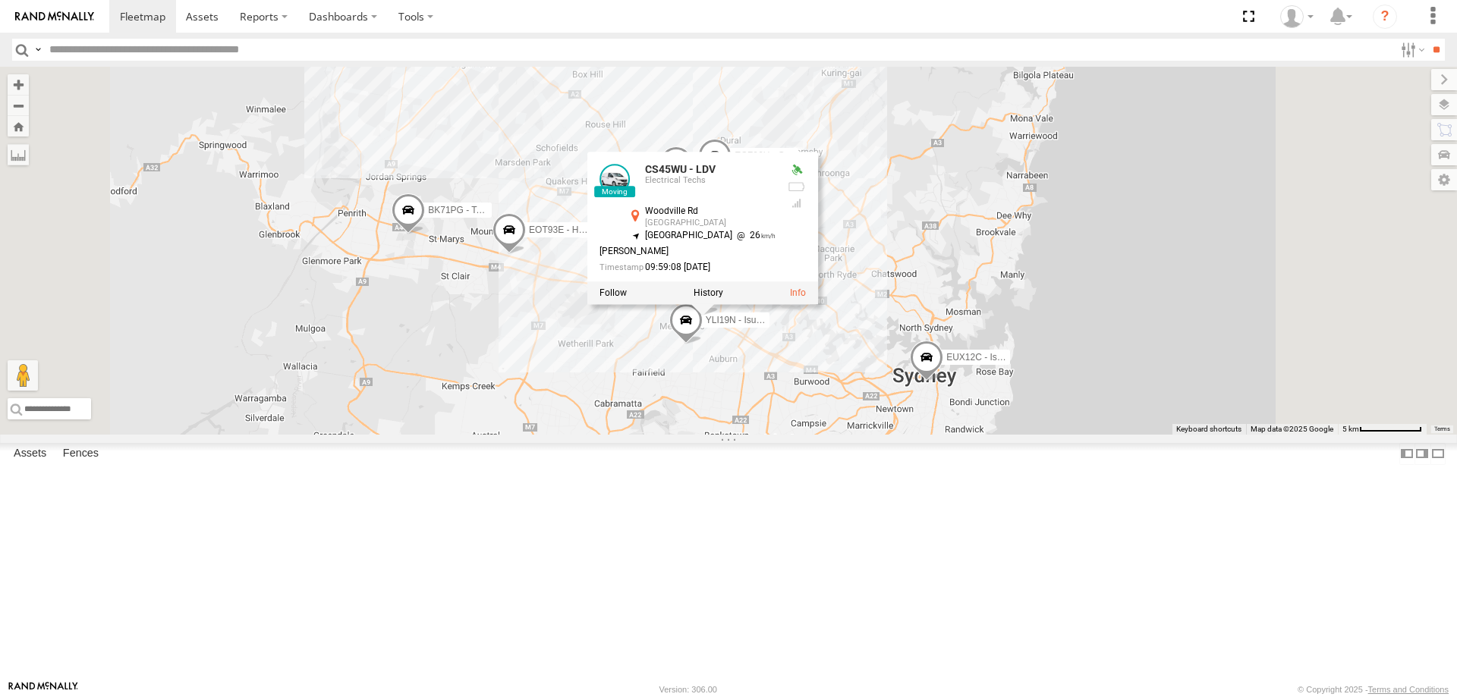
click at [1061, 316] on div "EUX12C - Isuzu DMAX EOT93E - HiAce YLI01U - Isuzu DMAX BK71PG - Toyota Hiace YL…" at bounding box center [728, 251] width 1457 height 368
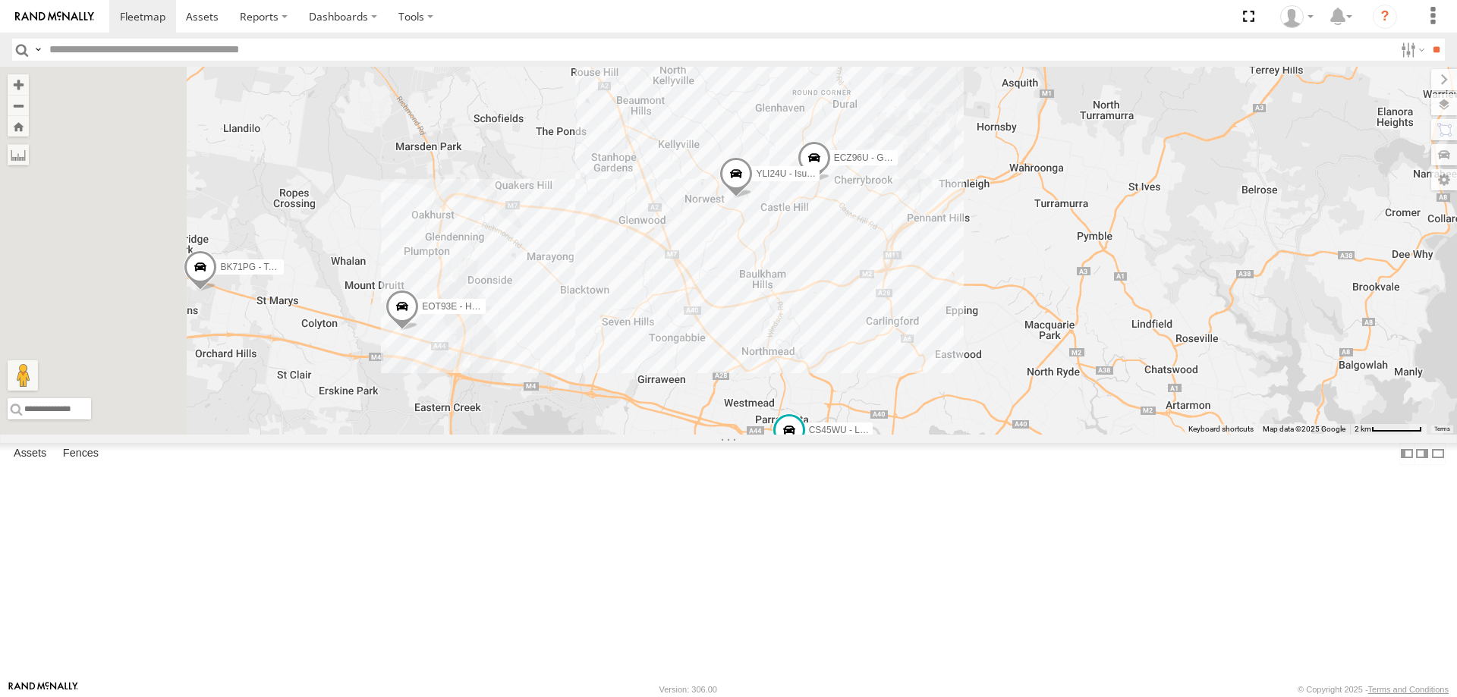
drag, startPoint x: 929, startPoint y: 314, endPoint x: 1149, endPoint y: 366, distance: 226.1
click at [1149, 366] on div "EUX12C - Isuzu DMAX EOT93E - HiAce YLI01U - Isuzu DMAX BK71PG - Toyota Hiace YL…" at bounding box center [728, 251] width 1457 height 368
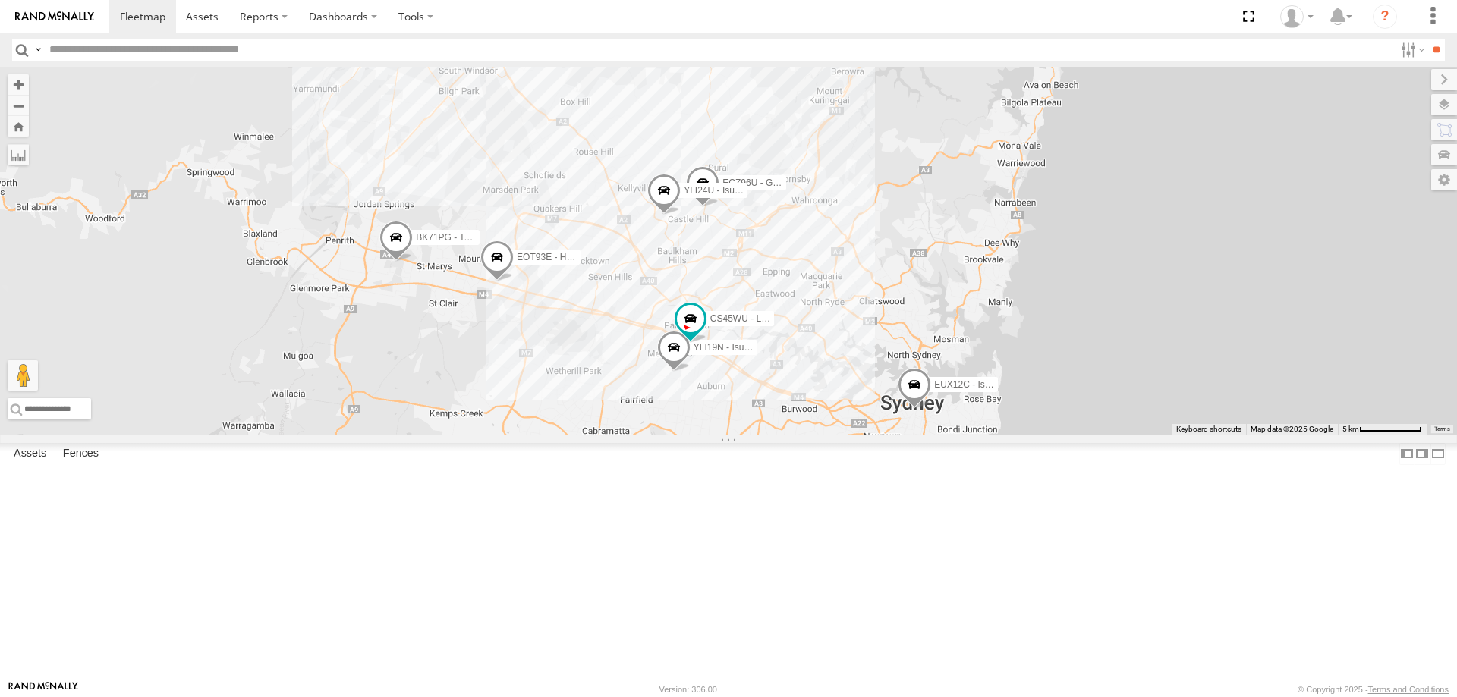
drag, startPoint x: 1181, startPoint y: 380, endPoint x: 994, endPoint y: 375, distance: 186.8
click at [994, 375] on div "EUX12C - Isuzu DMAX EOT93E - HiAce YLI01U - Isuzu DMAX BK71PG - Toyota Hiace YL…" at bounding box center [728, 251] width 1457 height 368
